Goal: Entertainment & Leisure: Consume media (video, audio)

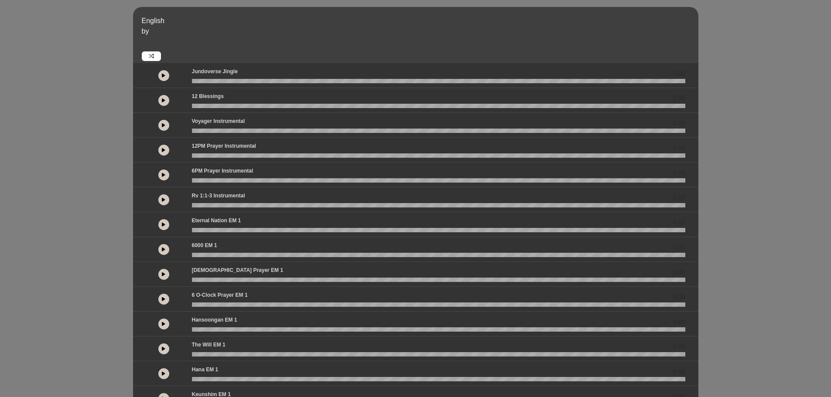
click at [162, 177] on button at bounding box center [163, 175] width 11 height 11
click at [725, 182] on div "English by 0.00 0.00 0.00" at bounding box center [415, 259] width 831 height 504
click at [163, 173] on icon at bounding box center [163, 175] width 3 height 4
click at [165, 176] on button at bounding box center [163, 175] width 11 height 11
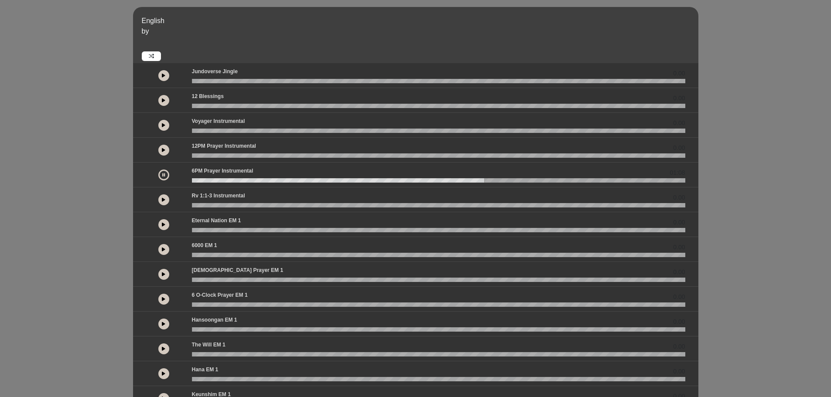
click at [165, 176] on button at bounding box center [163, 175] width 11 height 11
click at [165, 145] on button at bounding box center [163, 150] width 11 height 11
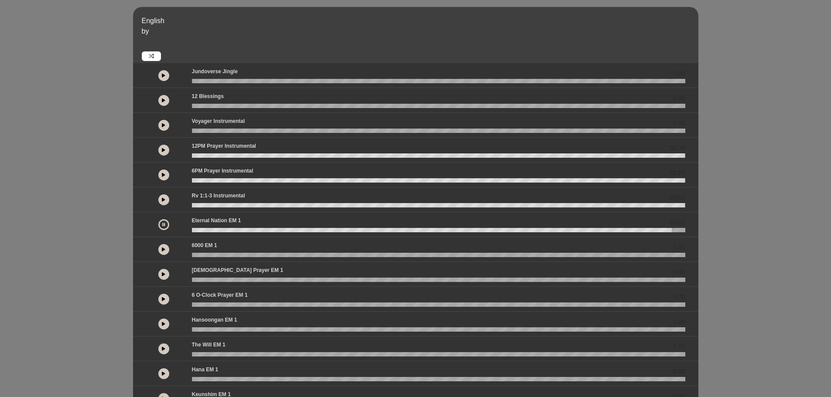
click at [162, 229] on button at bounding box center [163, 224] width 11 height 11
click at [163, 225] on icon at bounding box center [163, 224] width 3 height 4
click at [163, 251] on icon at bounding box center [163, 249] width 3 height 4
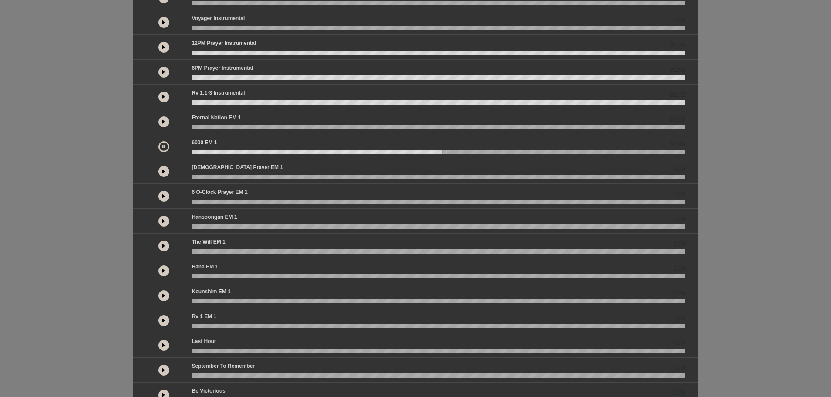
scroll to position [131, 0]
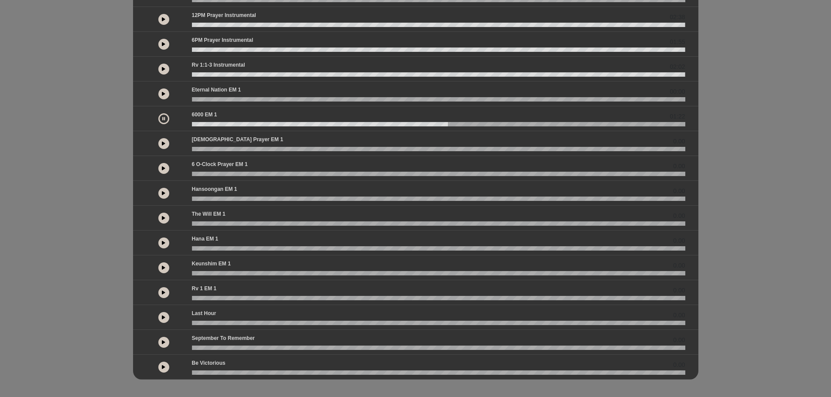
click at [159, 165] on div at bounding box center [163, 168] width 11 height 11
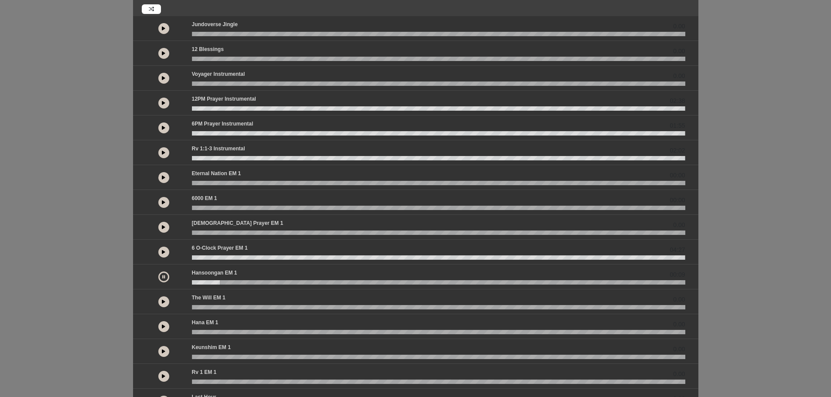
scroll to position [0, 0]
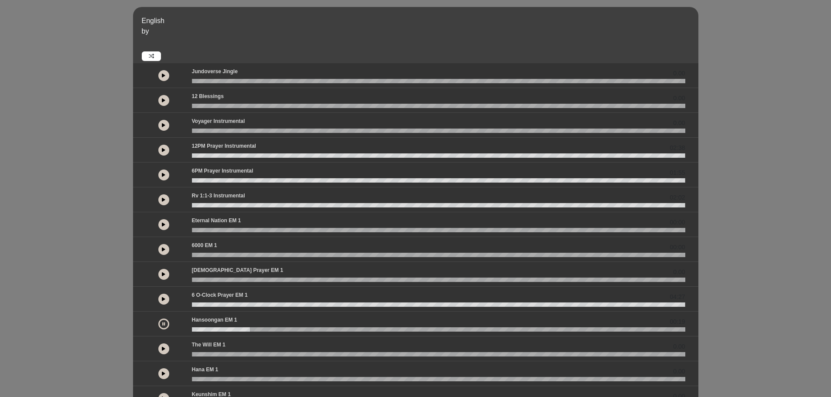
click at [165, 126] on button at bounding box center [163, 125] width 11 height 11
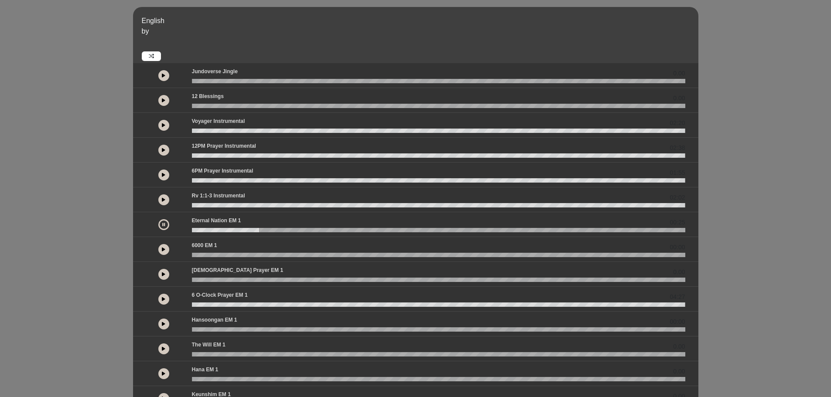
drag, startPoint x: 163, startPoint y: 223, endPoint x: 206, endPoint y: 334, distance: 118.1
click at [163, 223] on icon at bounding box center [163, 224] width 3 height 4
